Goal: Task Accomplishment & Management: Complete application form

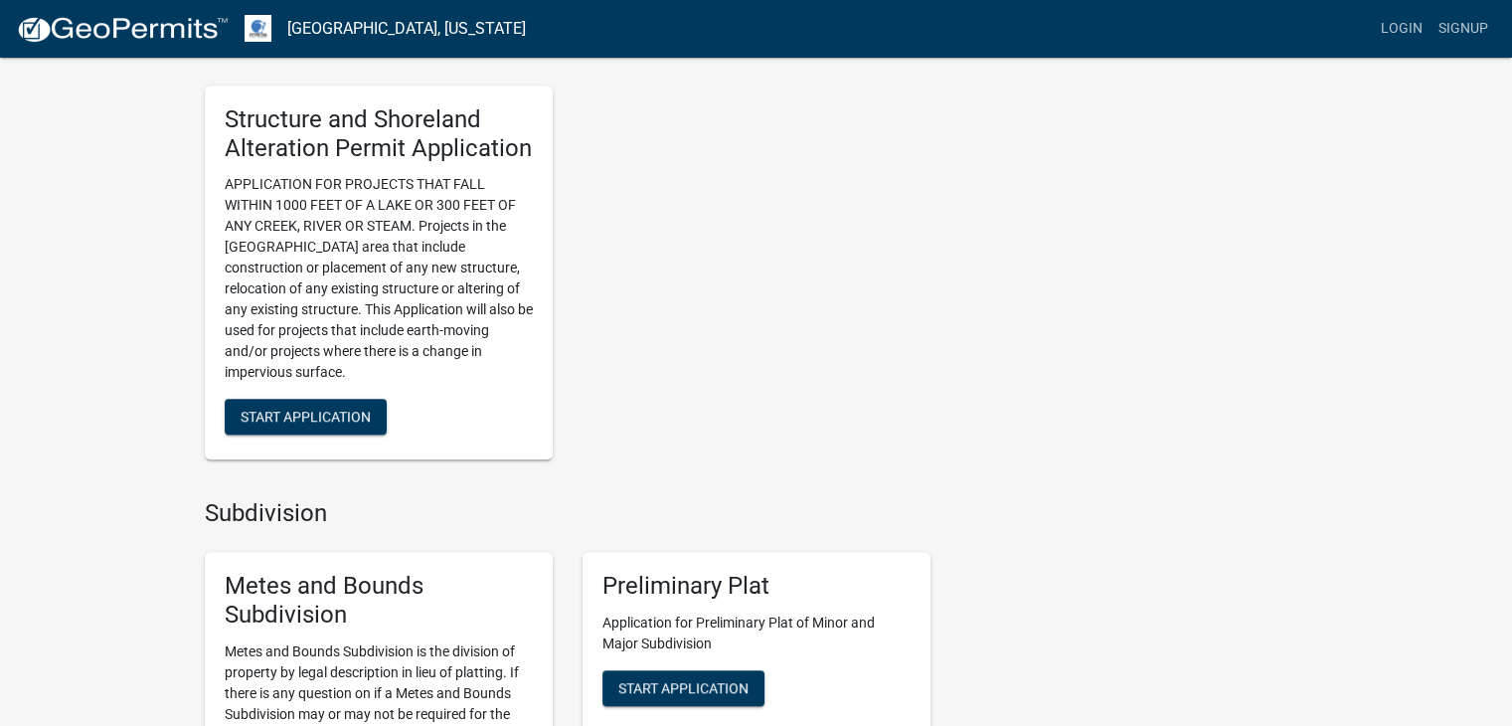
scroll to position [1372, 0]
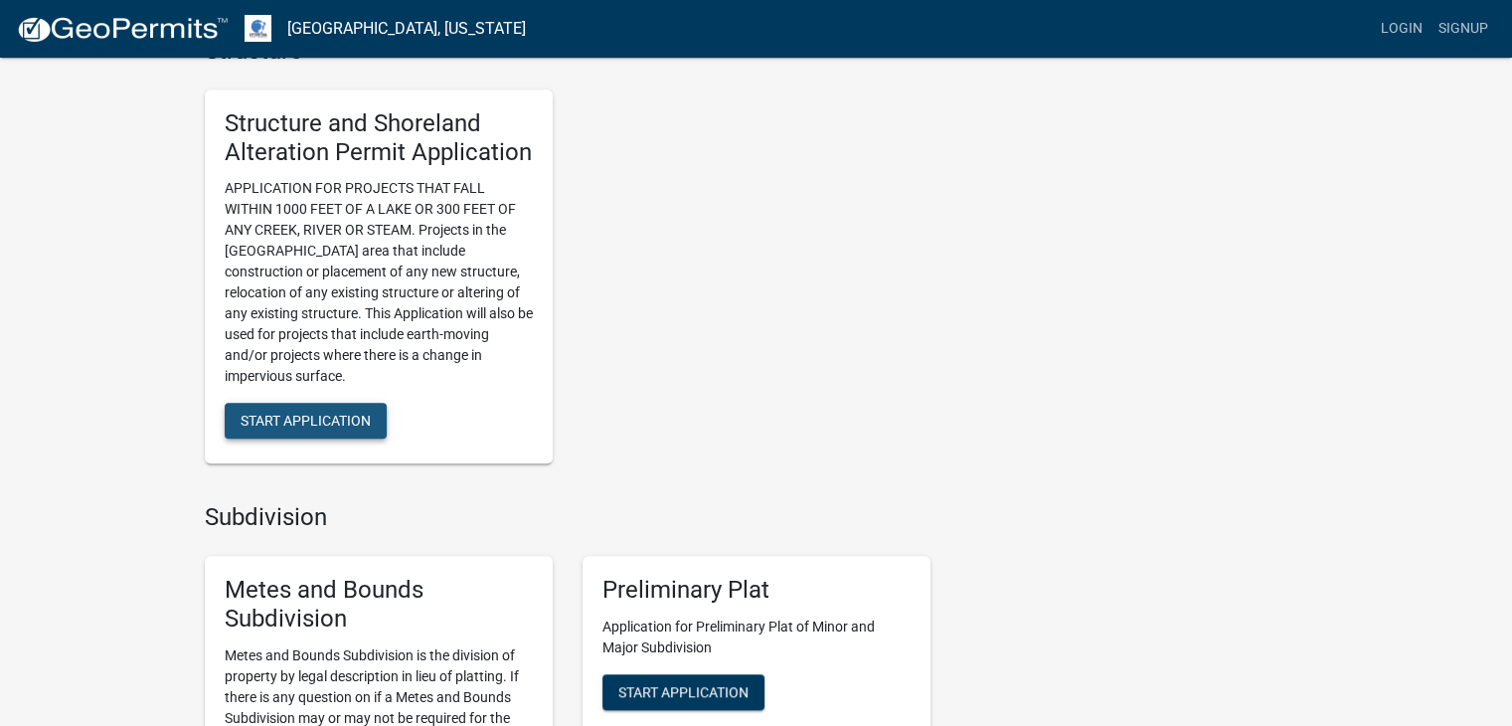
click at [307, 415] on span "Start Application" at bounding box center [306, 421] width 130 height 16
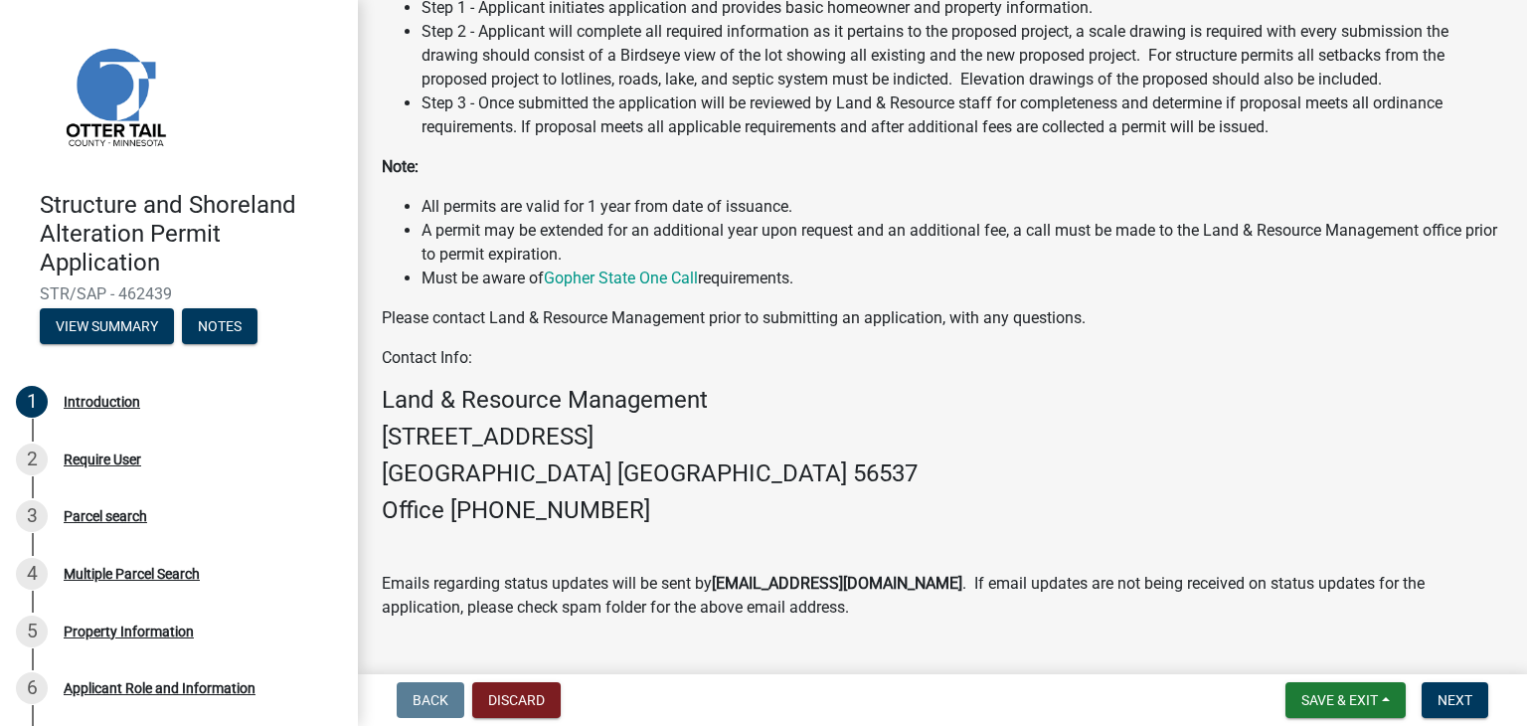
scroll to position [538, 0]
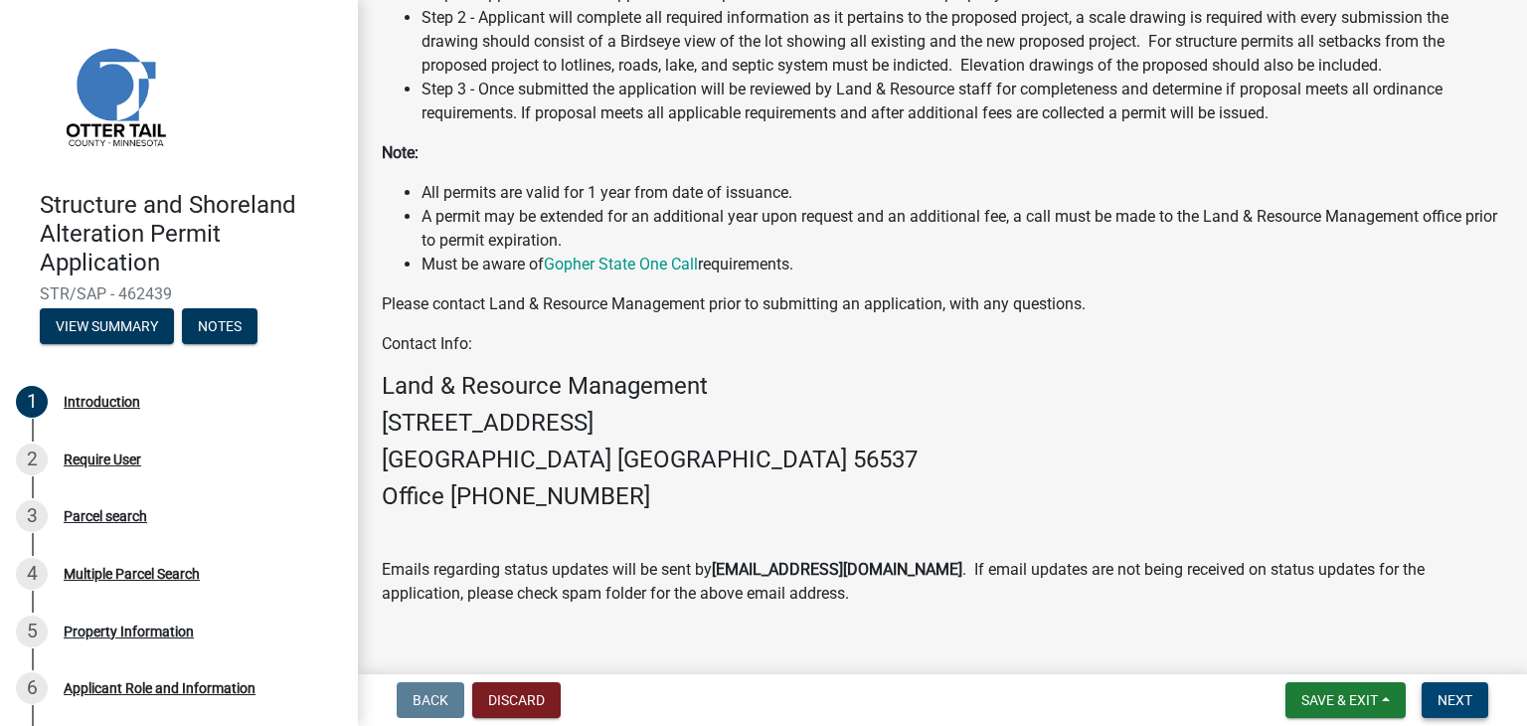
click at [1459, 706] on span "Next" at bounding box center [1455, 700] width 35 height 16
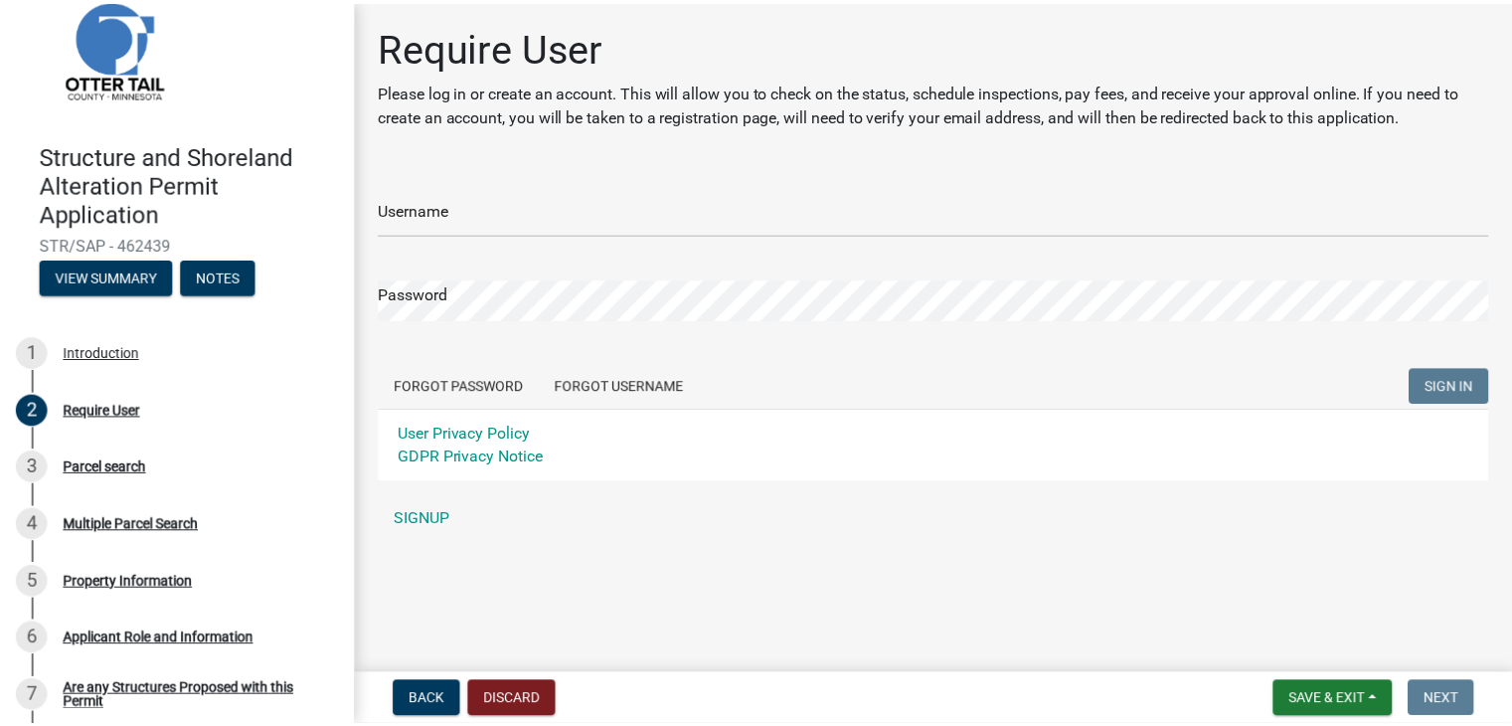
scroll to position [27, 0]
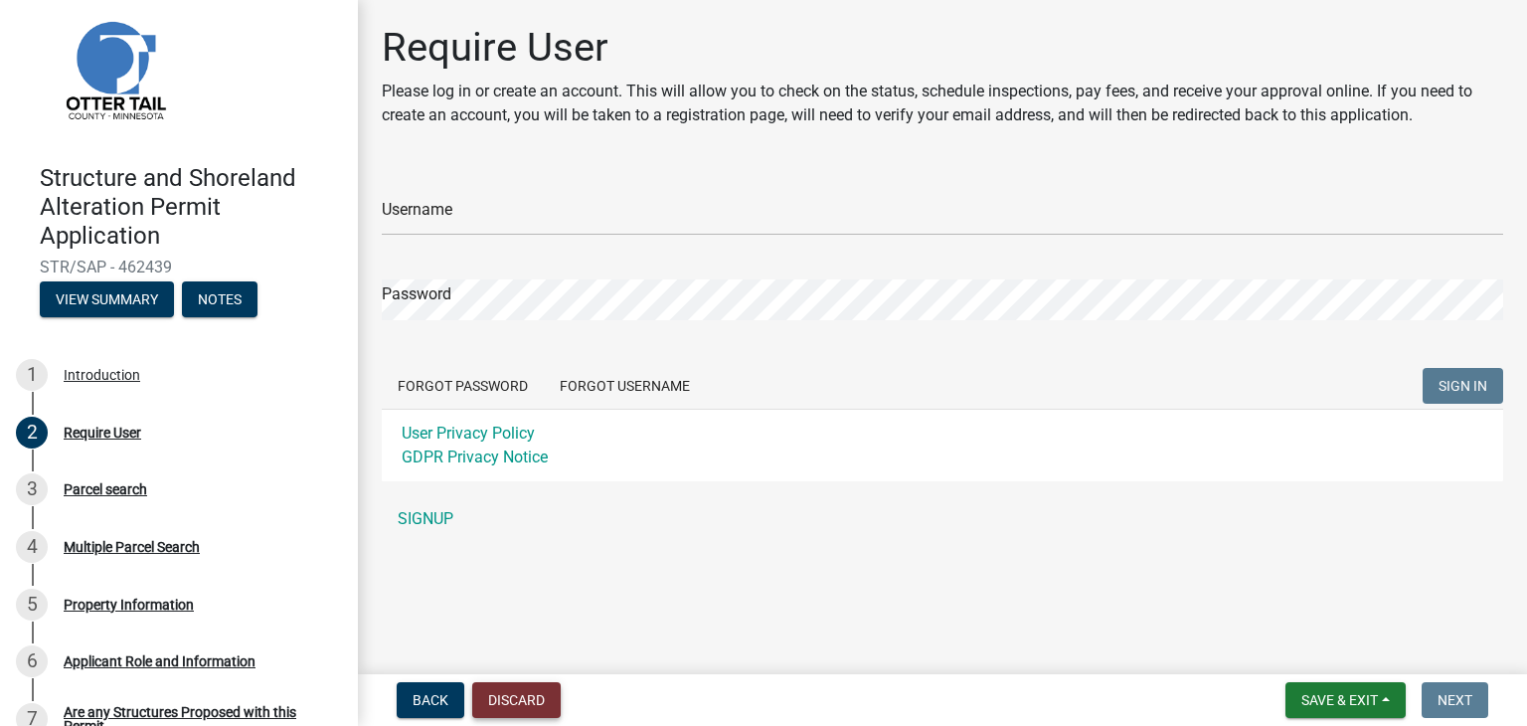
click at [519, 703] on button "Discard" at bounding box center [516, 700] width 88 height 36
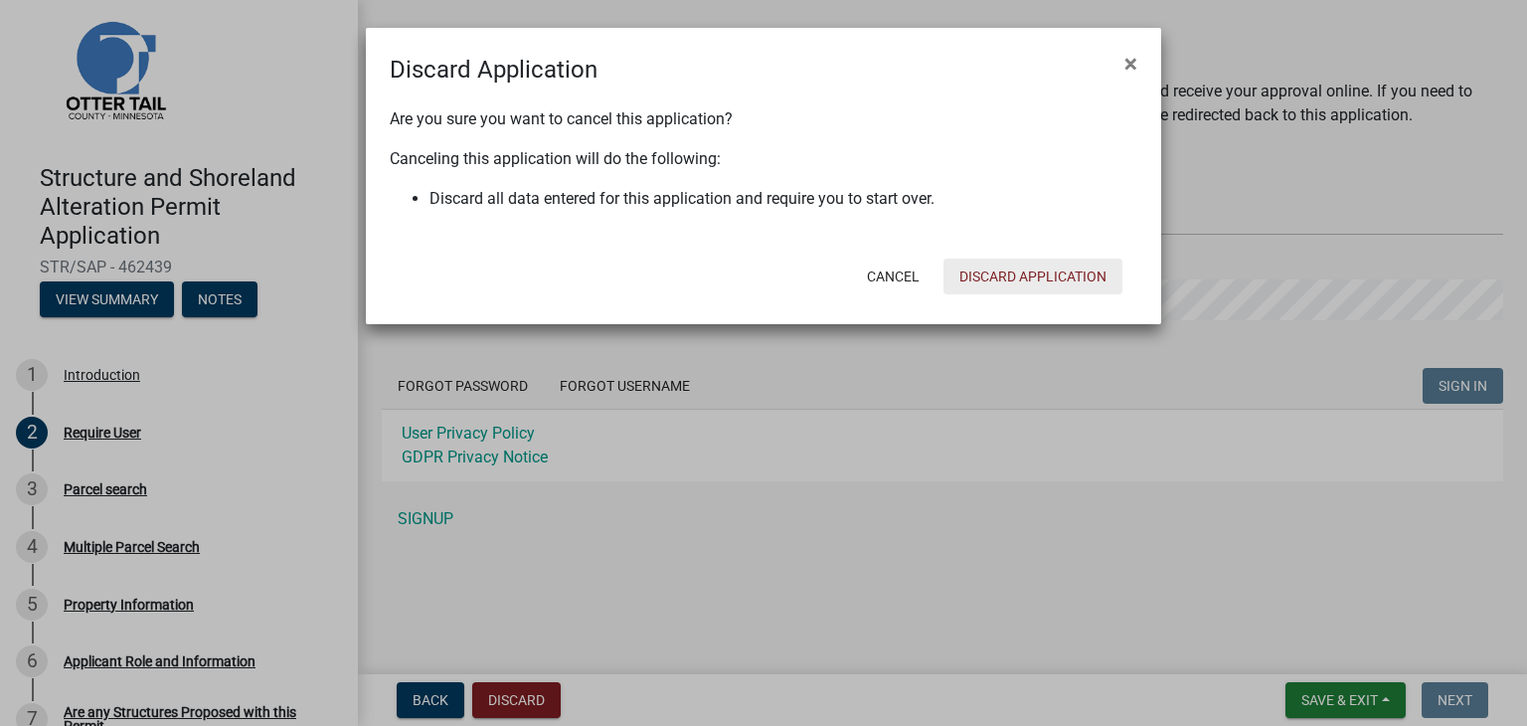
click at [1015, 279] on button "Discard Application" at bounding box center [1033, 277] width 179 height 36
